Goal: Check status: Check status

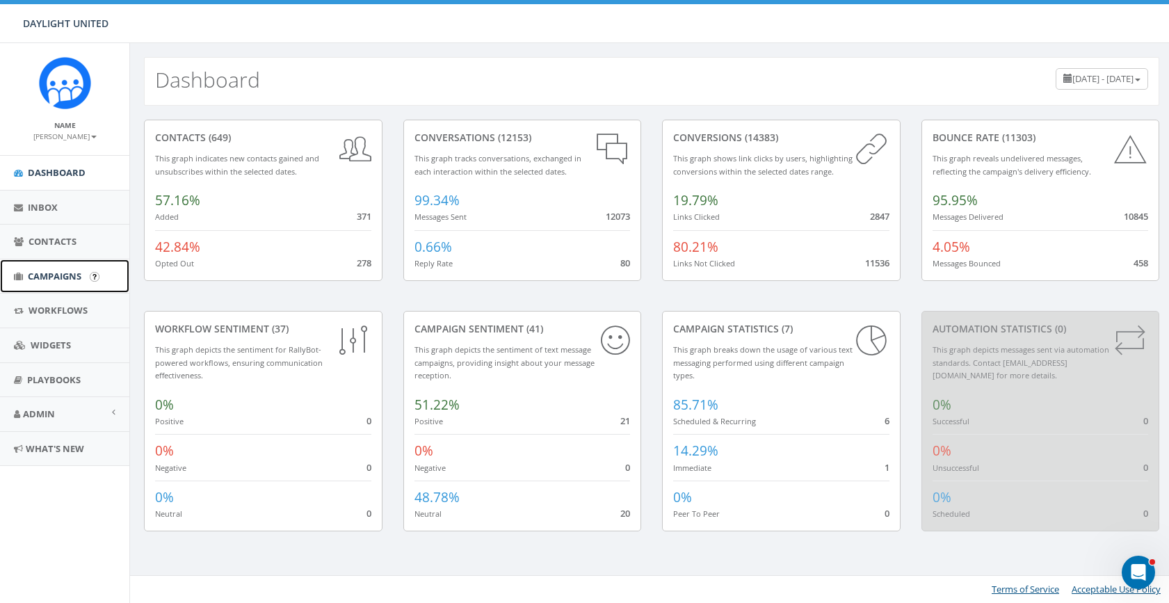
click at [52, 276] on span "Campaigns" at bounding box center [55, 276] width 54 height 13
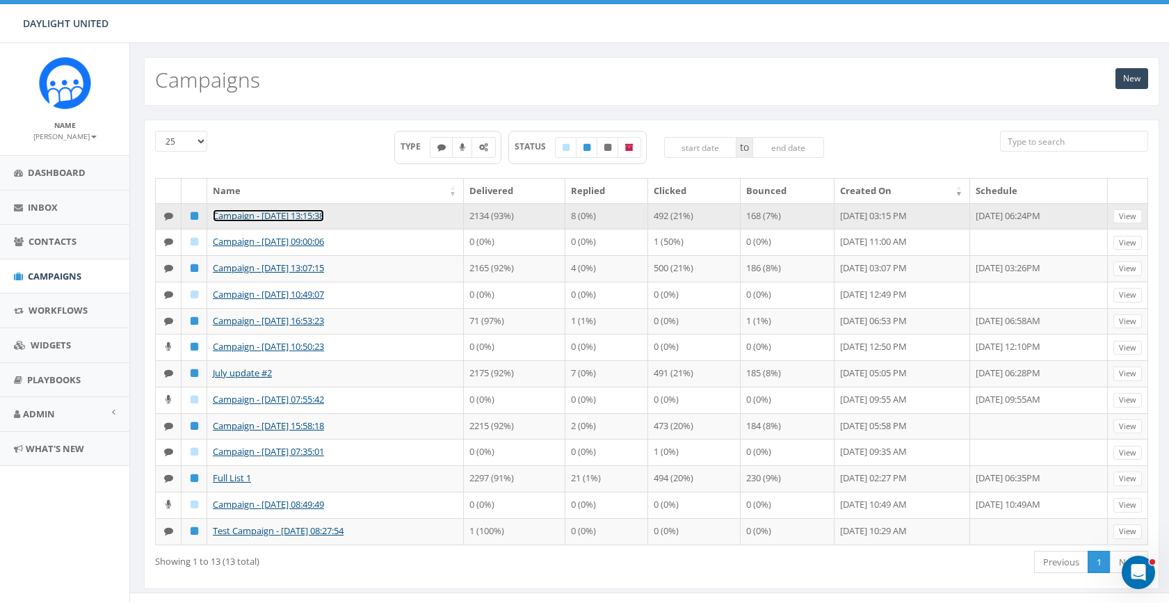
click at [322, 213] on link "Campaign - [DATE] 13:15:38" at bounding box center [268, 215] width 111 height 13
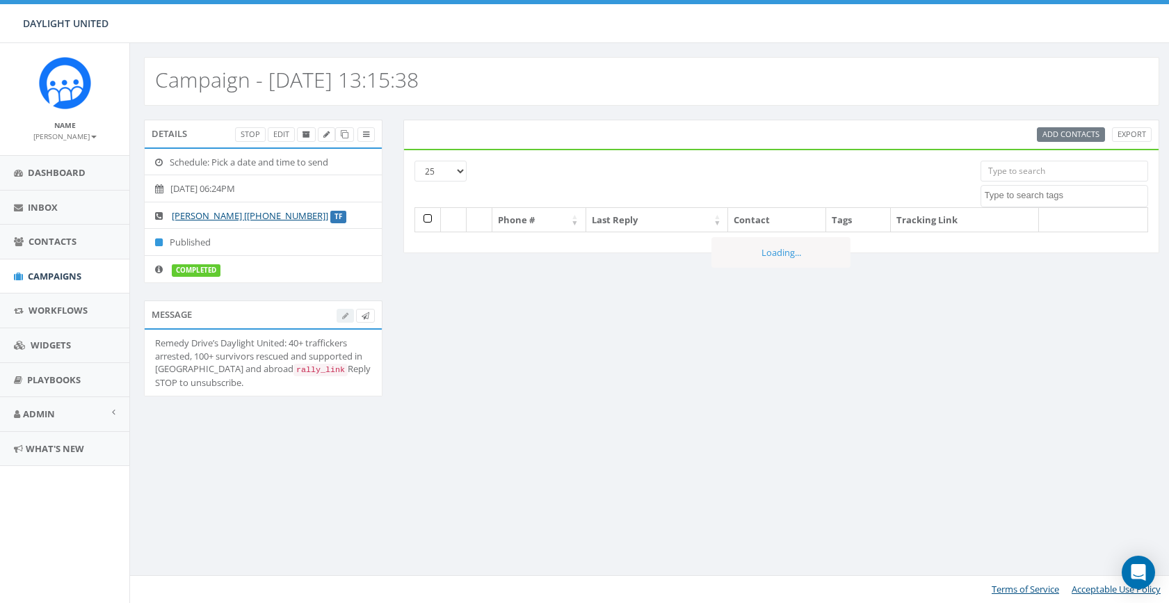
select select
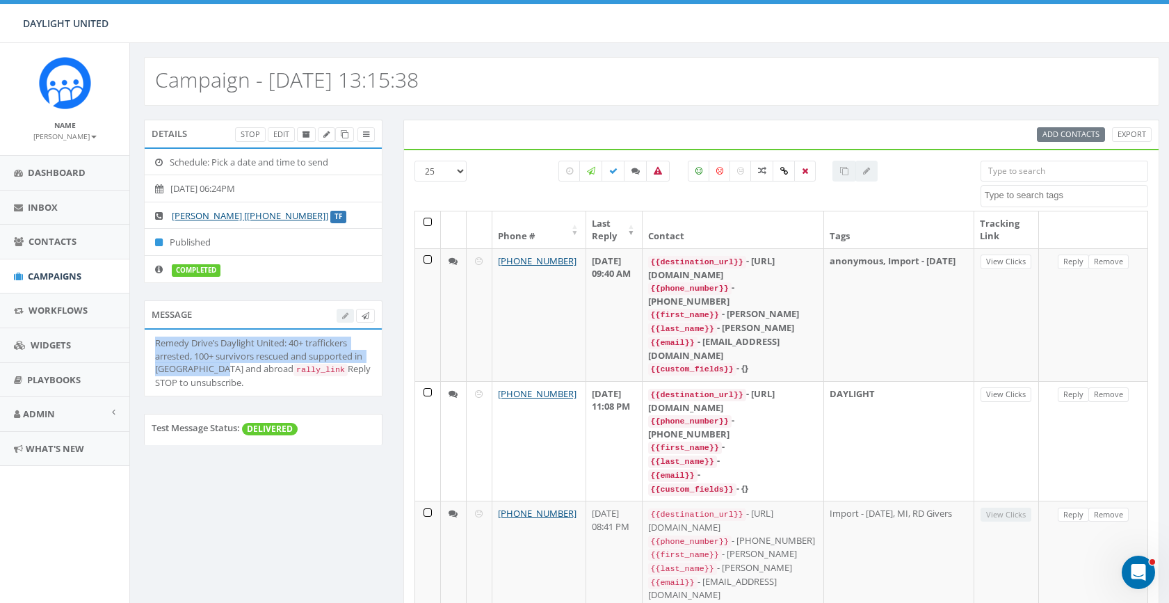
drag, startPoint x: 156, startPoint y: 344, endPoint x: 223, endPoint y: 368, distance: 71.7
click at [223, 368] on div "Remedy Drive’s Daylight United: 40+ traffickers arrested, 100+ survivors rescue…" at bounding box center [263, 362] width 216 height 52
copy div "Remedy Drive’s Daylight United: 40+ traffickers arrested, 100+ survivors rescue…"
